Goal: Information Seeking & Learning: Learn about a topic

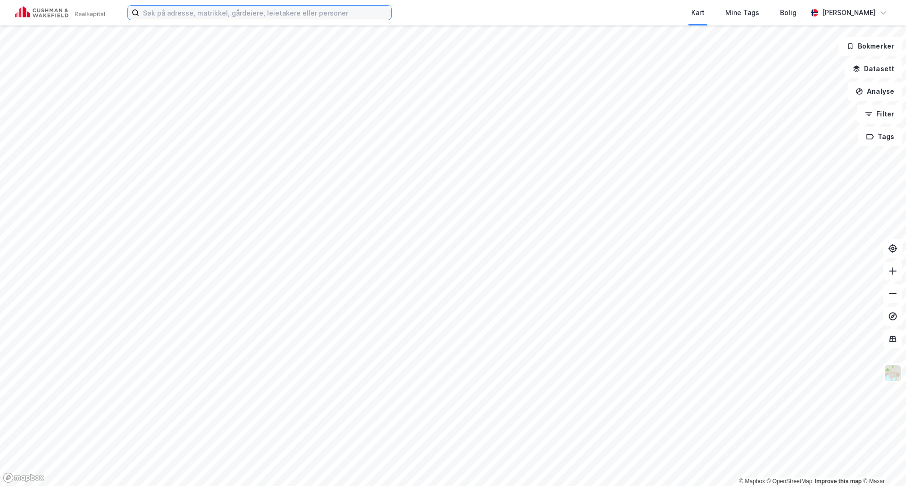
click at [313, 10] on input at bounding box center [265, 13] width 252 height 14
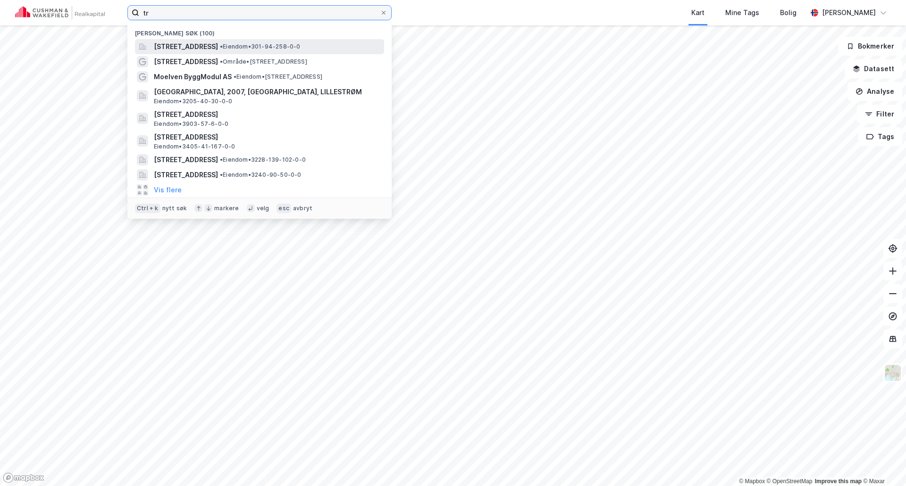
type input "tr"
click at [216, 50] on span "[STREET_ADDRESS]" at bounding box center [186, 46] width 64 height 11
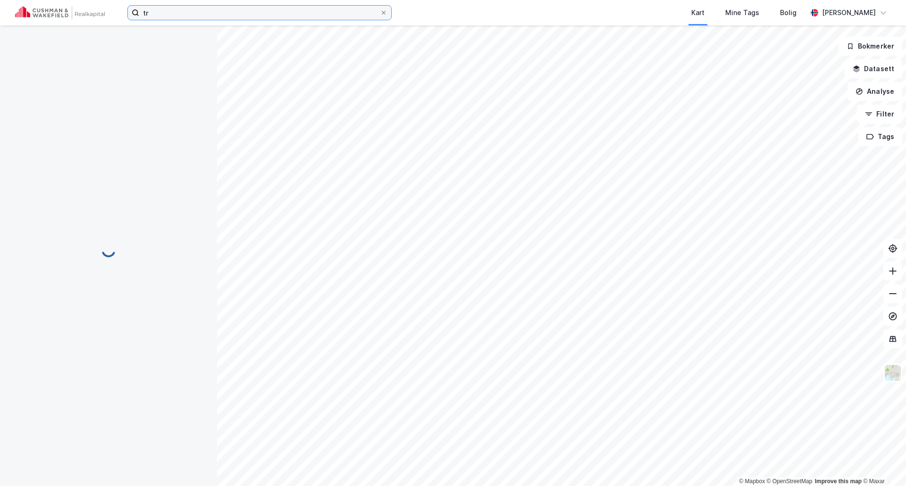
click at [235, 15] on input "tr" at bounding box center [259, 13] width 241 height 14
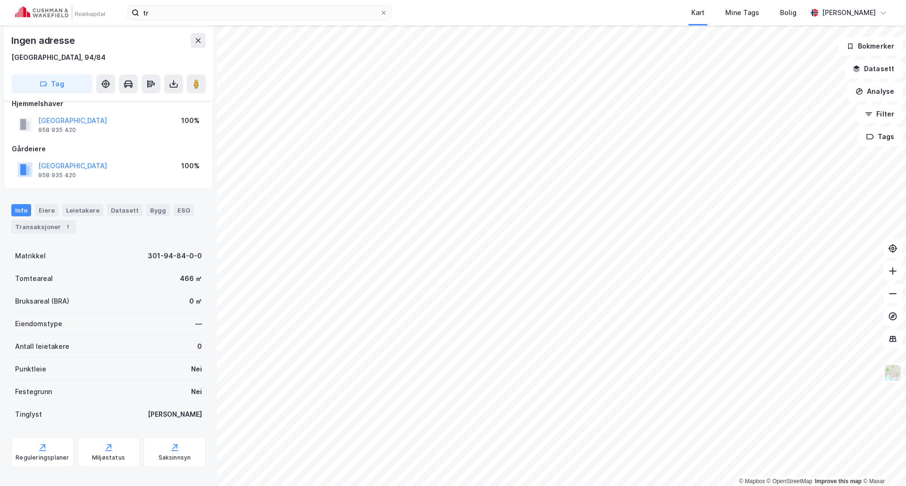
scroll to position [26, 0]
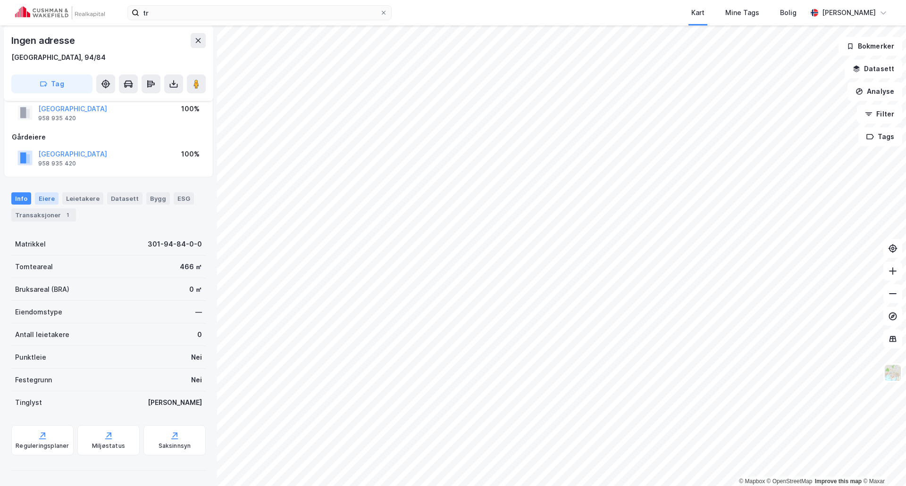
click at [47, 202] on div "Eiere" at bounding box center [47, 198] width 24 height 12
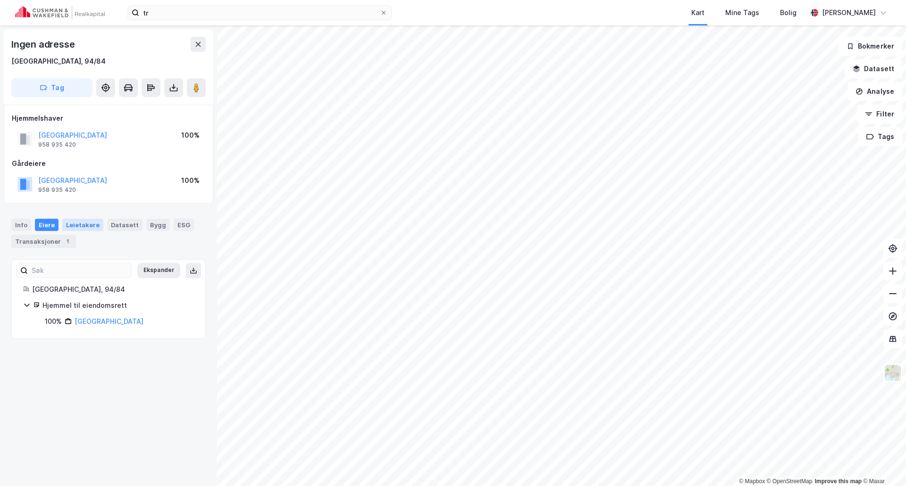
click at [83, 224] on div "Leietakere" at bounding box center [82, 225] width 41 height 12
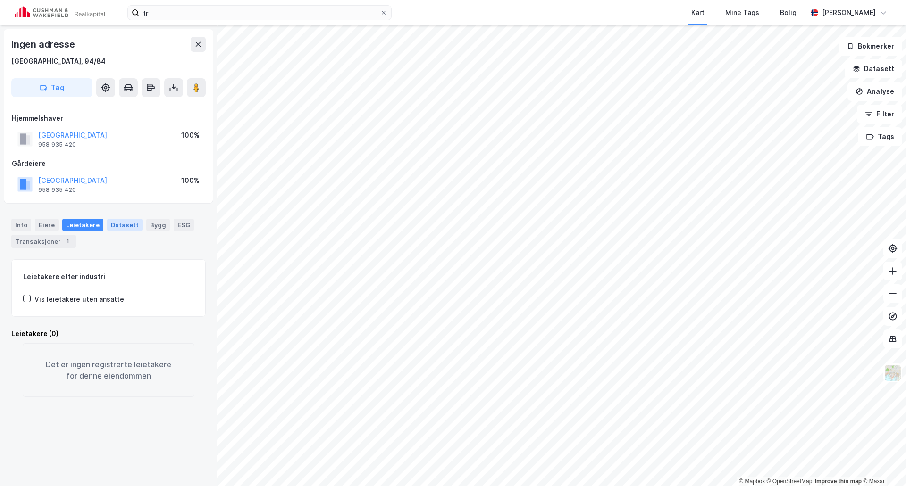
click at [121, 226] on div "Datasett" at bounding box center [124, 225] width 35 height 12
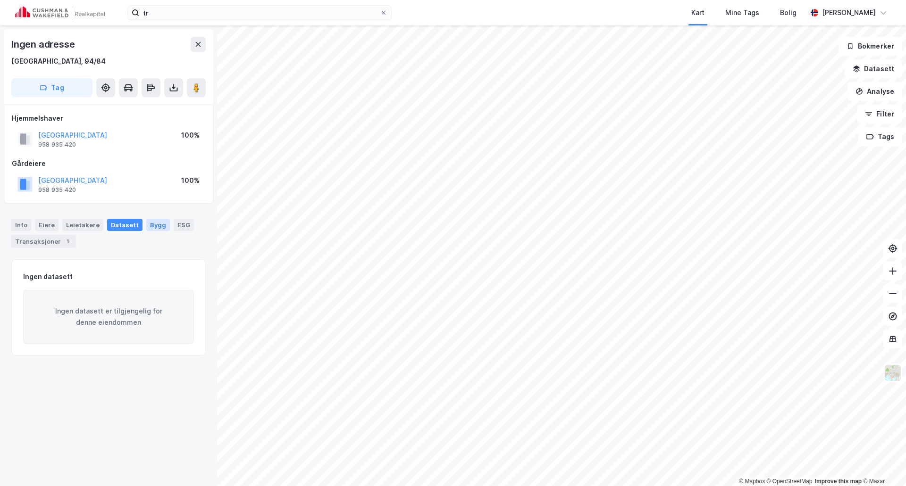
click at [153, 224] on div "Bygg" at bounding box center [158, 225] width 24 height 12
click at [174, 225] on div "ESG" at bounding box center [184, 225] width 20 height 12
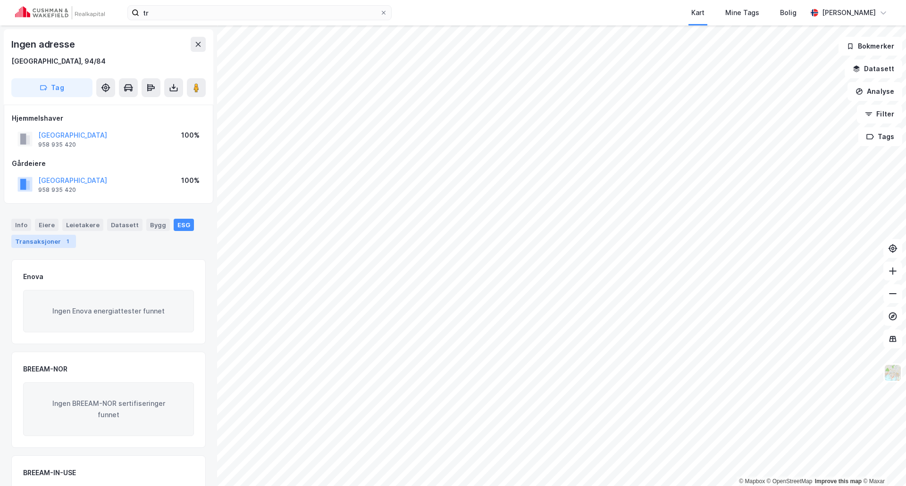
click at [55, 239] on div "Transaksjoner 1" at bounding box center [43, 241] width 65 height 13
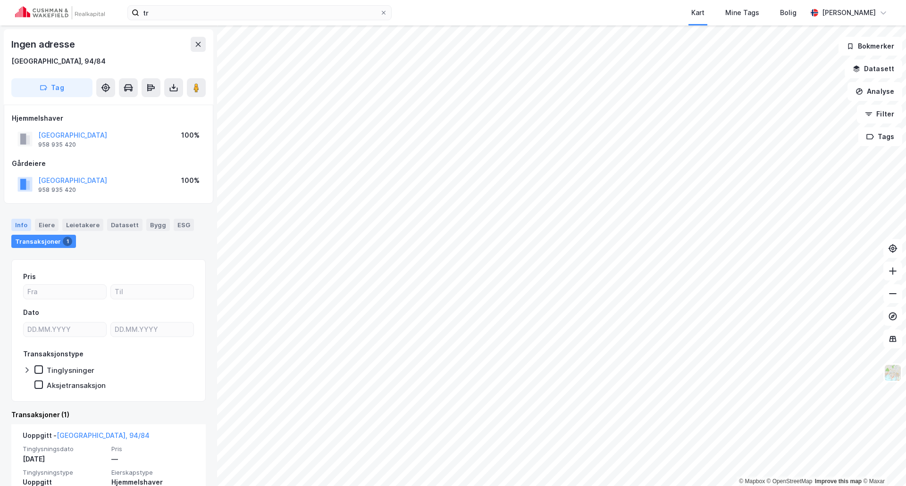
click at [23, 224] on div "Info" at bounding box center [21, 225] width 20 height 12
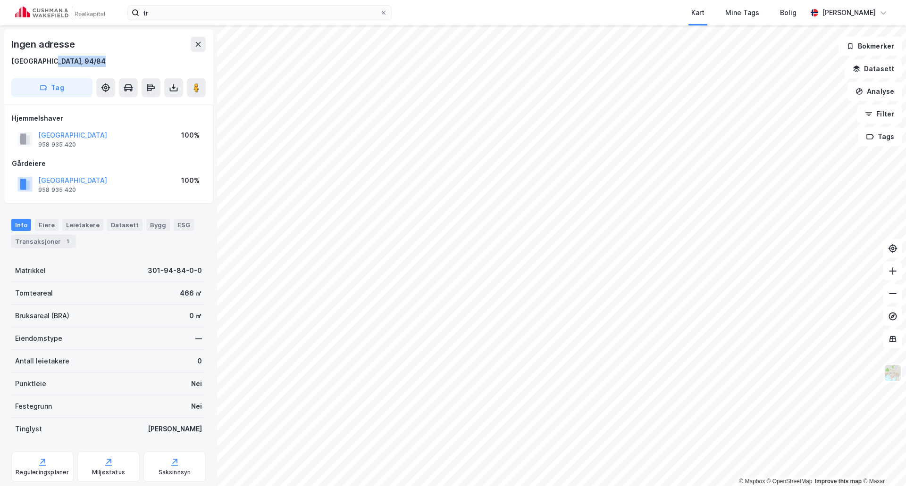
drag, startPoint x: 52, startPoint y: 61, endPoint x: 11, endPoint y: 67, distance: 42.0
click at [11, 67] on div "Ingen adresse [GEOGRAPHIC_DATA], 94/84 Tag" at bounding box center [108, 66] width 209 height 75
